Goal: Task Accomplishment & Management: Manage account settings

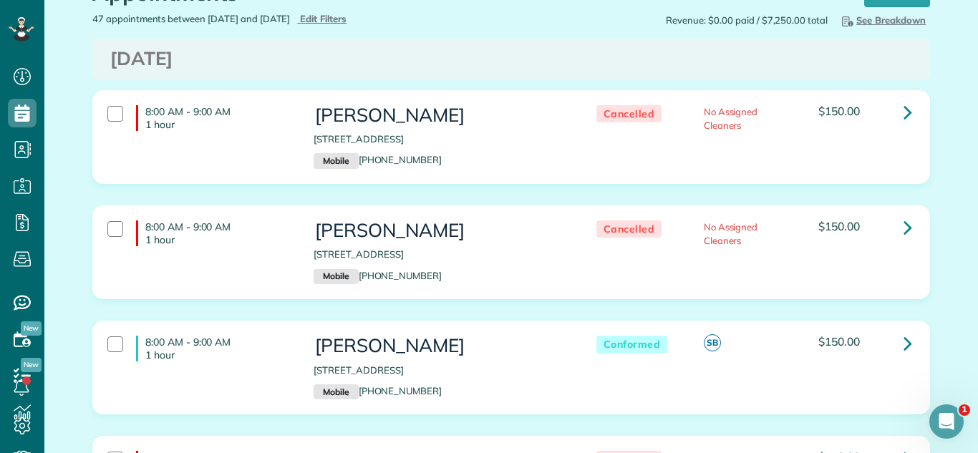
scroll to position [67, 0]
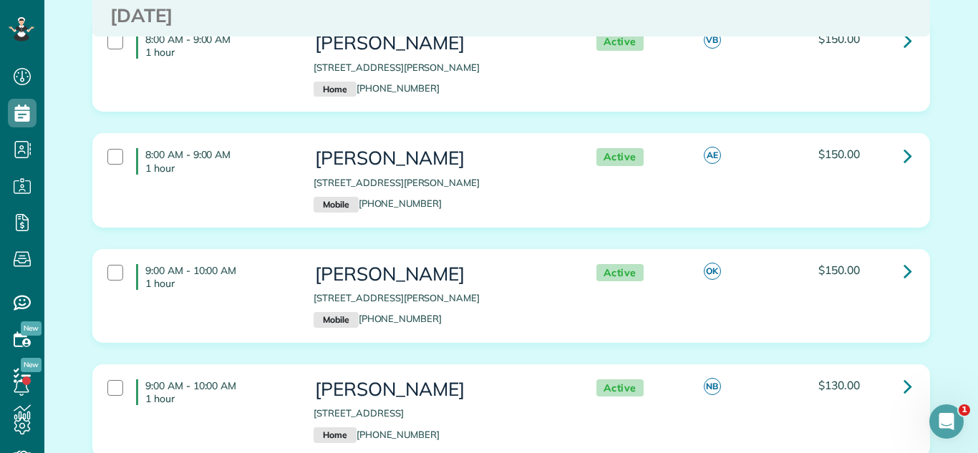
scroll to position [2067, 0]
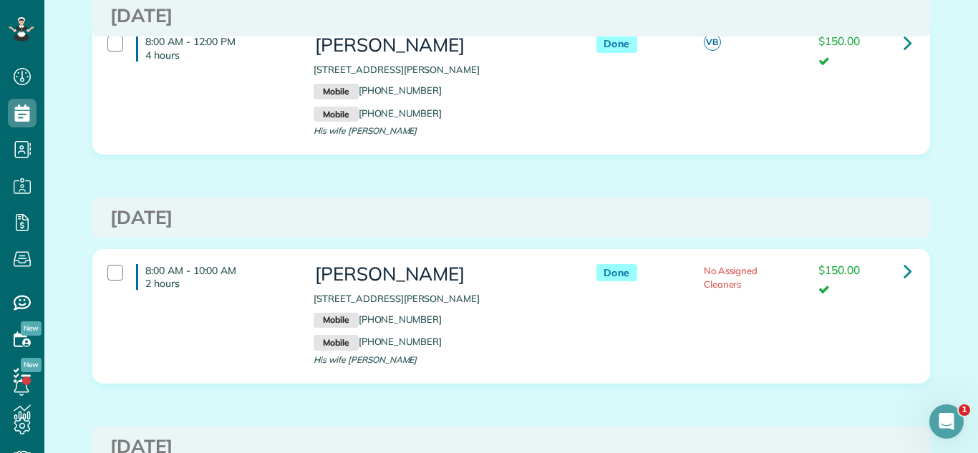
scroll to position [636, 0]
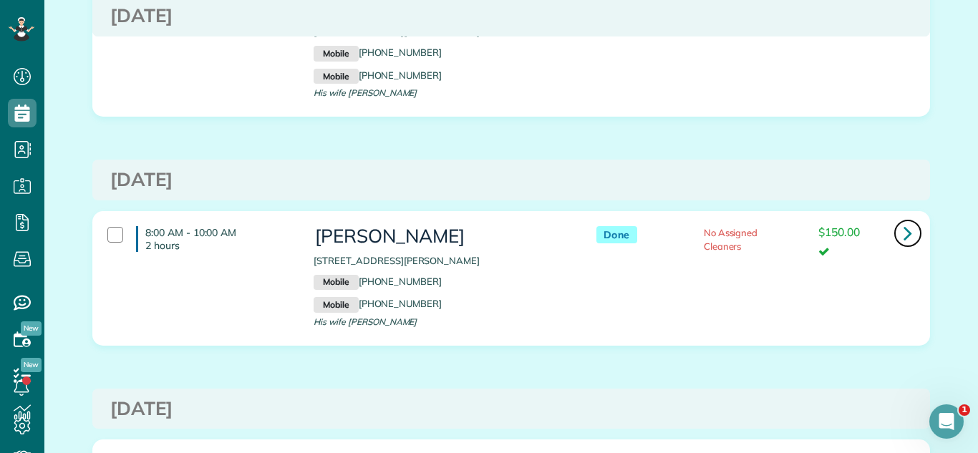
click at [910, 236] on icon at bounding box center [907, 232] width 9 height 25
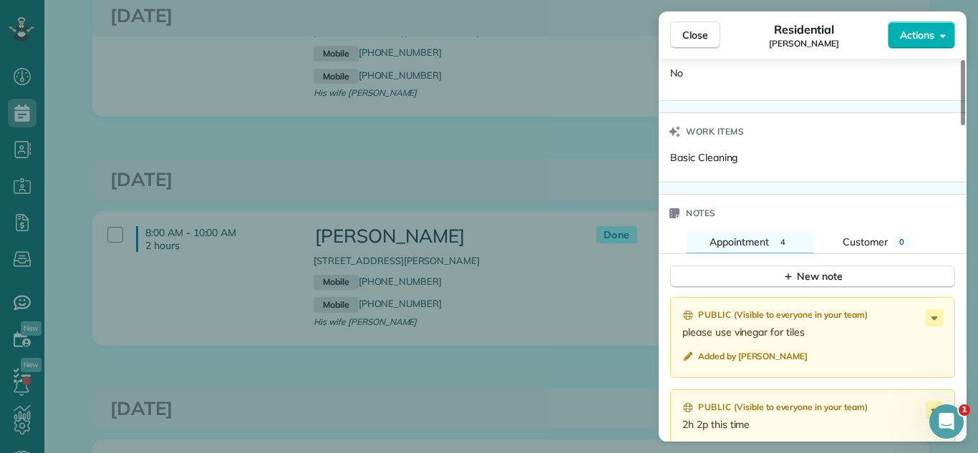
scroll to position [1188, 0]
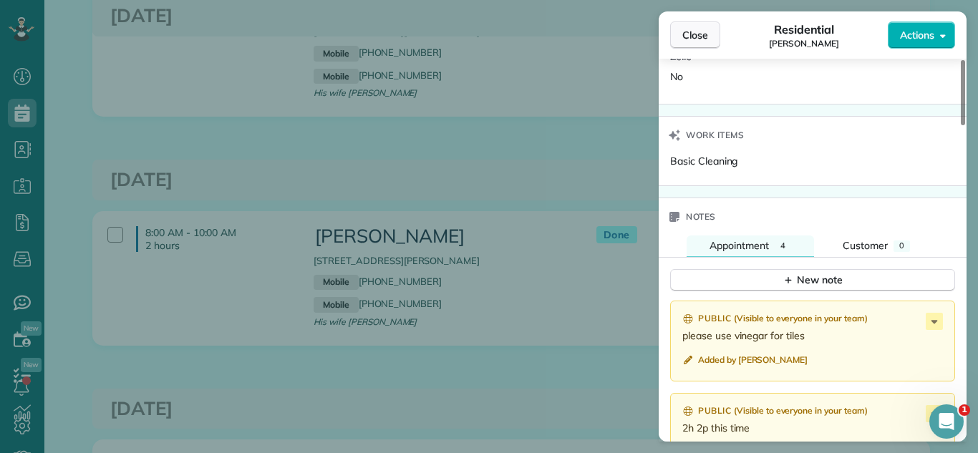
click at [682, 40] on span "Close" at bounding box center [695, 35] width 26 height 14
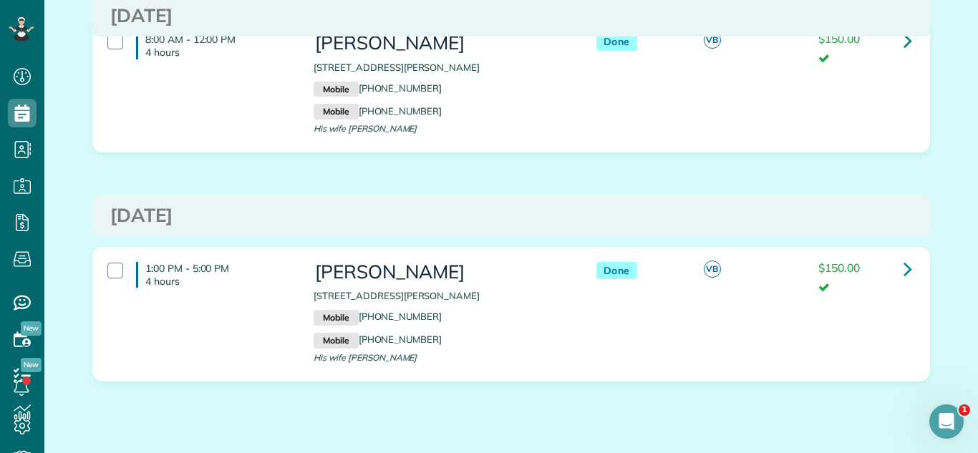
scroll to position [1551, 0]
